Goal: Check status

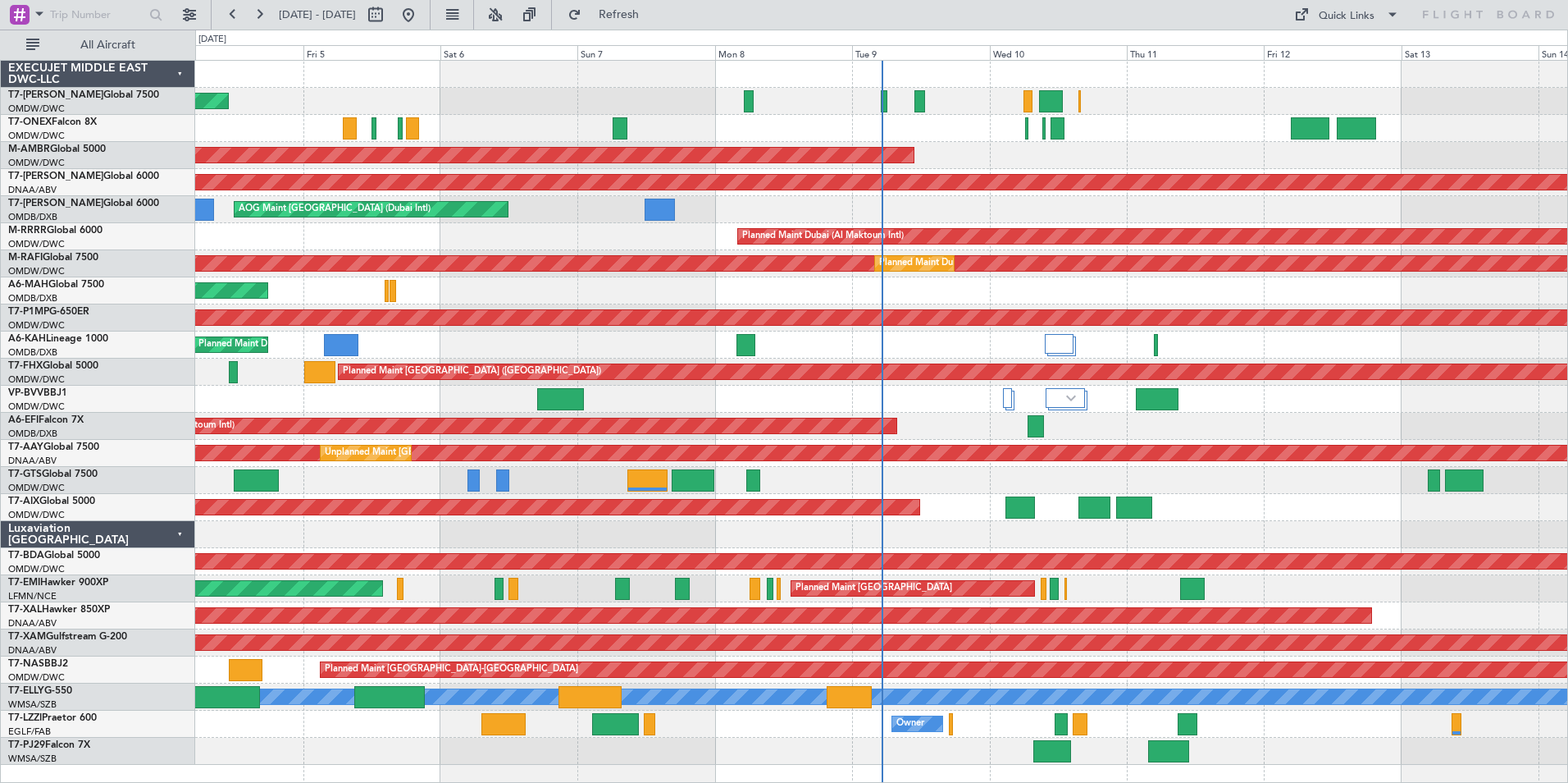
click at [505, 94] on div "Planned Maint Dubai (Al Maktoum Intl)" at bounding box center [881, 101] width 1372 height 27
click at [60, 201] on link "T7-AZIZI Global 6000" at bounding box center [83, 203] width 151 height 10
click at [630, 15] on button "Refresh" at bounding box center [609, 15] width 98 height 26
click at [877, 123] on div "Planned Maint Nurnberg" at bounding box center [881, 128] width 1372 height 27
click at [478, 239] on div "Planned Maint Dubai (Al Maktoum Intl) Planned Maint [GEOGRAPHIC_DATA] (Al Makto…" at bounding box center [881, 237] width 1372 height 27
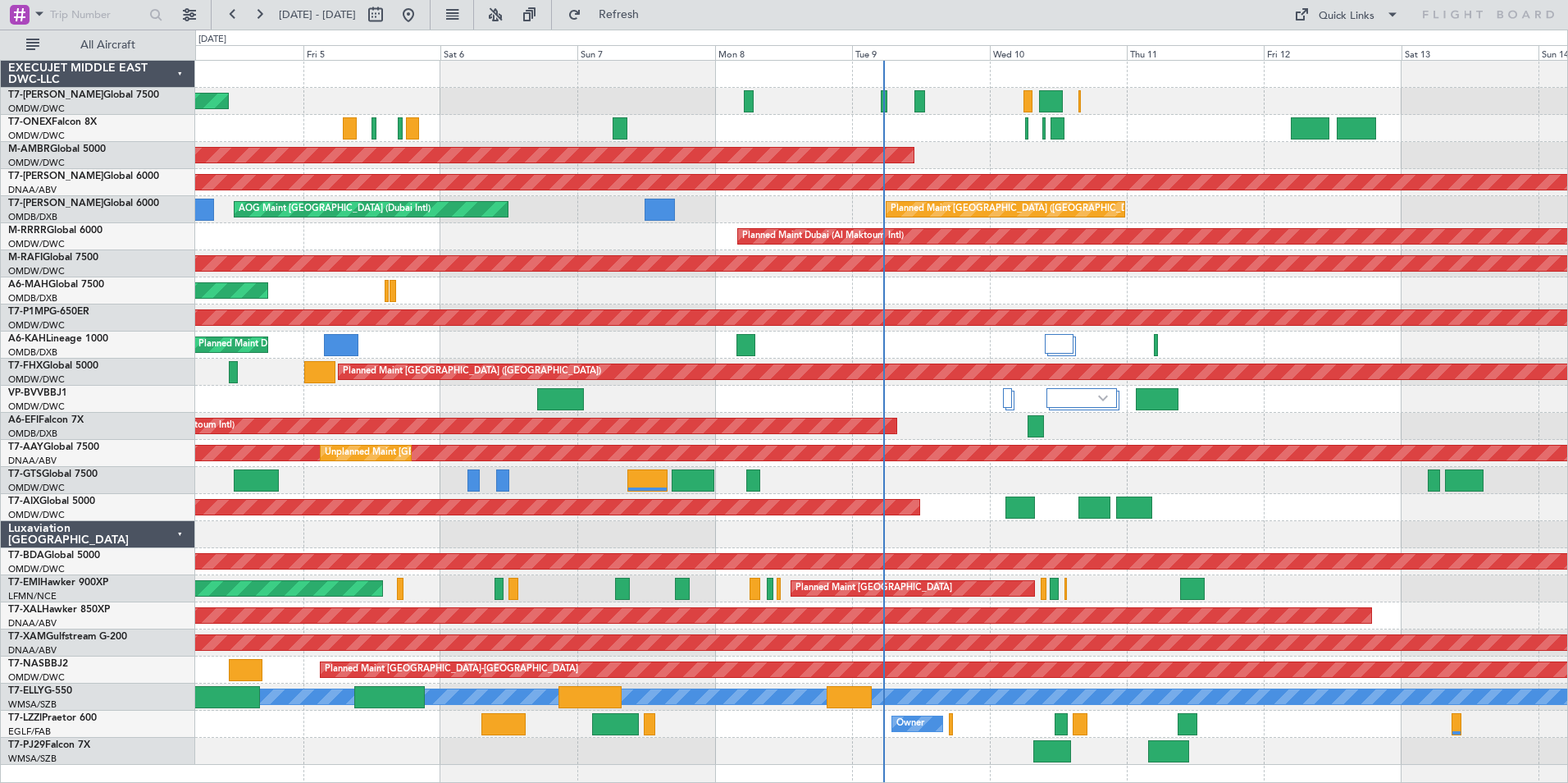
click at [467, 234] on div "Planned Maint Dubai (Al Maktoum Intl) Planned Maint [GEOGRAPHIC_DATA] (Al Makto…" at bounding box center [881, 237] width 1372 height 27
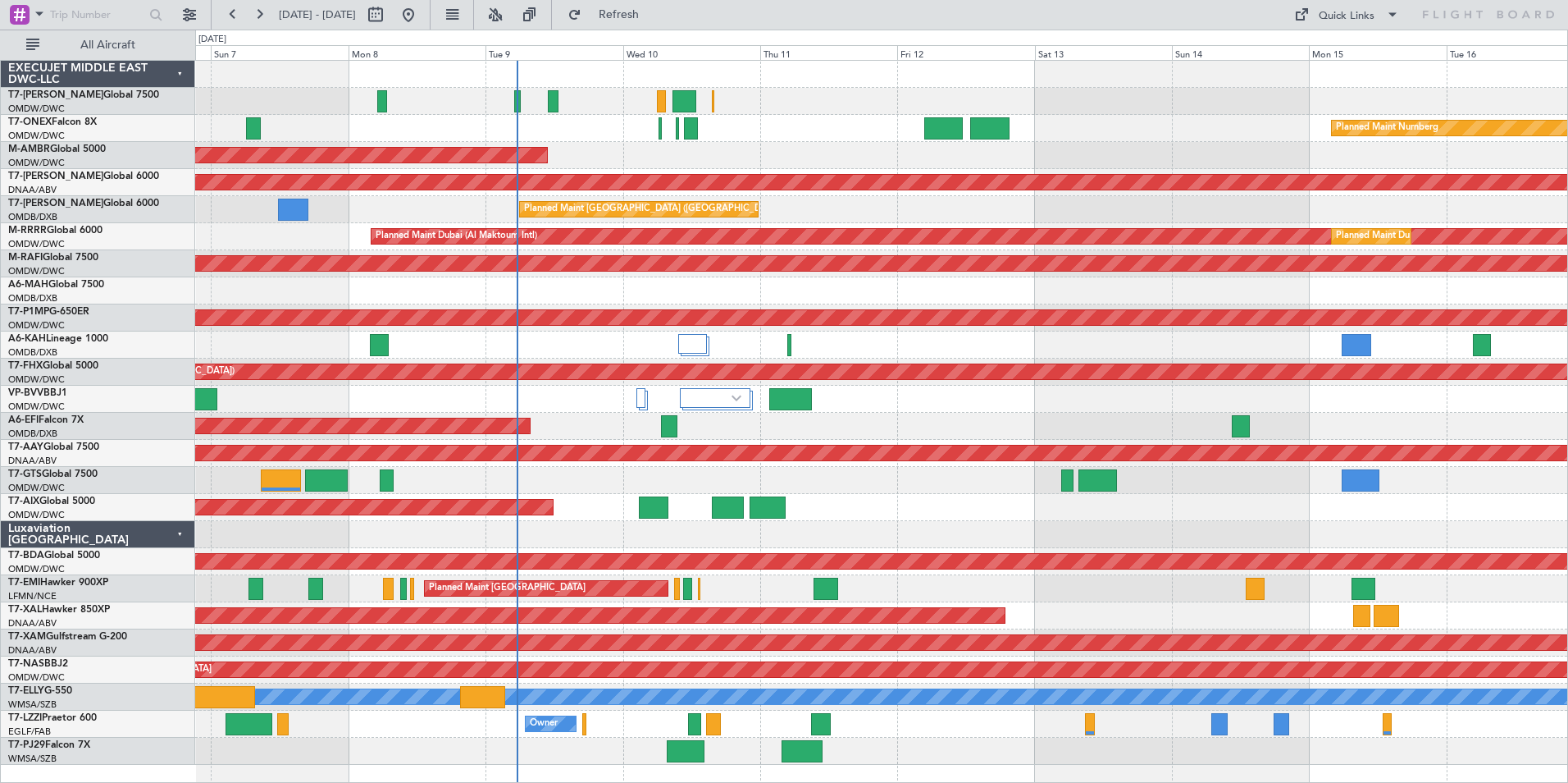
click at [916, 603] on div "Planned Maint Dubai (Al Maktoum Intl) Planned Maint Nurnberg AOG Maint [GEOGRAP…" at bounding box center [881, 413] width 1372 height 703
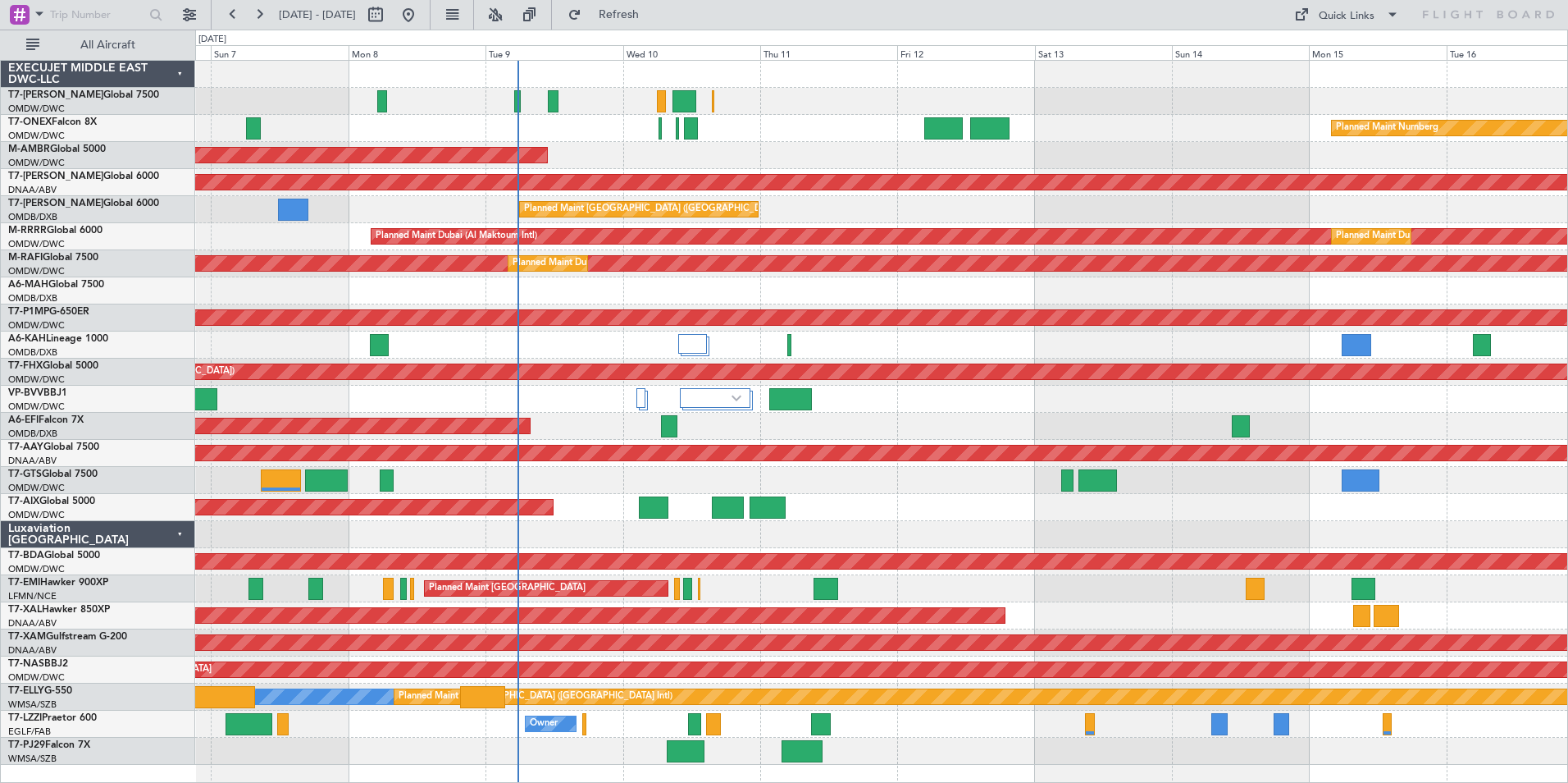
click at [1154, 411] on div at bounding box center [881, 399] width 1372 height 27
